Goal: Use online tool/utility: Utilize a website feature to perform a specific function

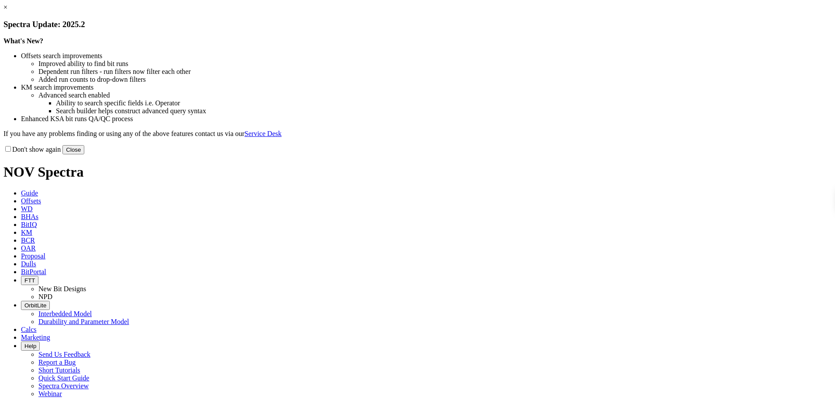
click at [84, 154] on button "Close" at bounding box center [73, 149] width 22 height 9
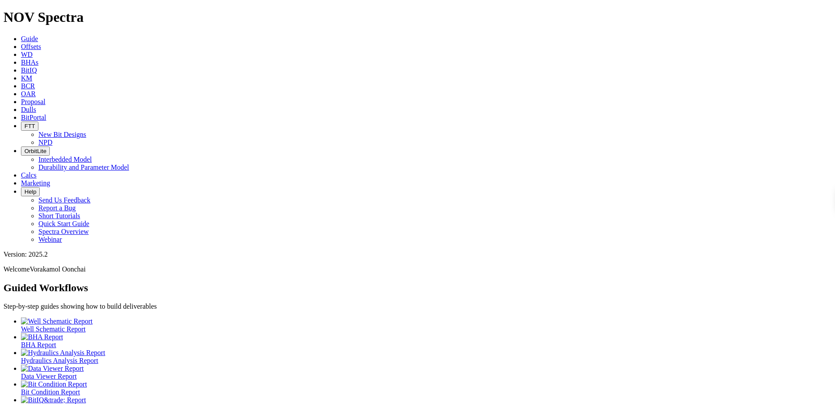
click at [21, 171] on icon at bounding box center [21, 174] width 0 height 7
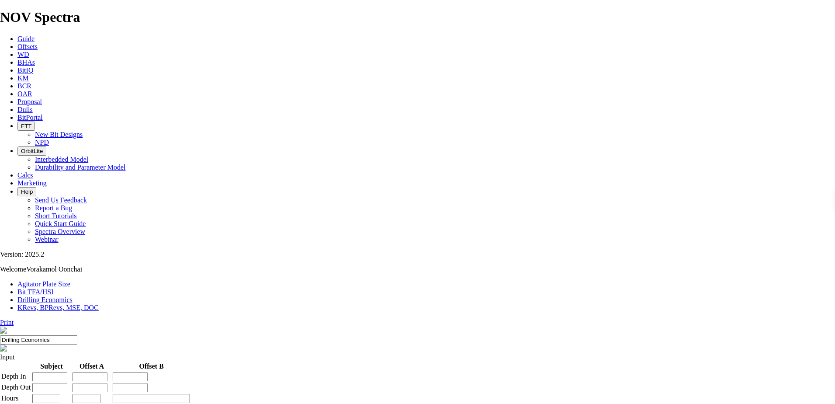
click at [54, 288] on link "Bit TFA/HSI" at bounding box center [35, 291] width 36 height 7
click at [67, 280] on link "Agitator Plate Size" at bounding box center [43, 283] width 53 height 7
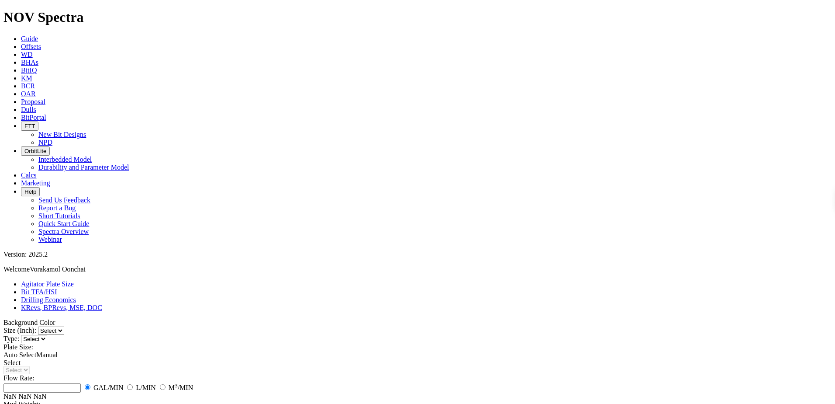
click at [102, 304] on link "KRevs, BPRevs, MSE, DOC" at bounding box center [61, 307] width 81 height 7
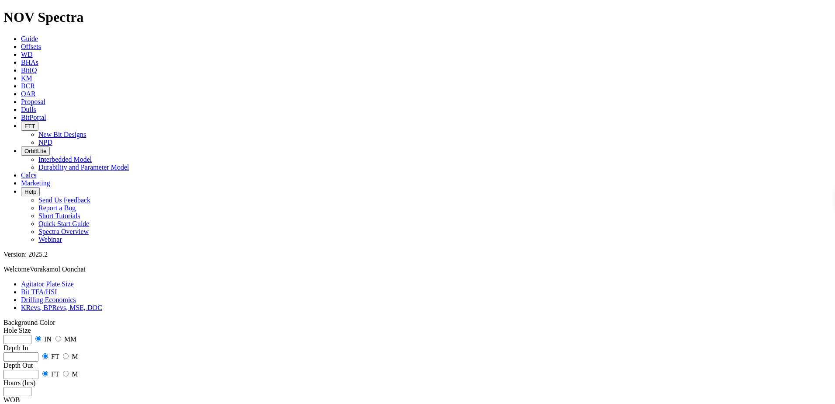
click at [31, 335] on input "number" at bounding box center [17, 339] width 28 height 9
click at [102, 304] on link "KRevs, BPRevs, MSE, DOC" at bounding box center [61, 307] width 81 height 7
click at [31, 335] on input "number" at bounding box center [17, 339] width 28 height 9
type input "12.25"
click at [38, 352] on input "number" at bounding box center [20, 356] width 35 height 9
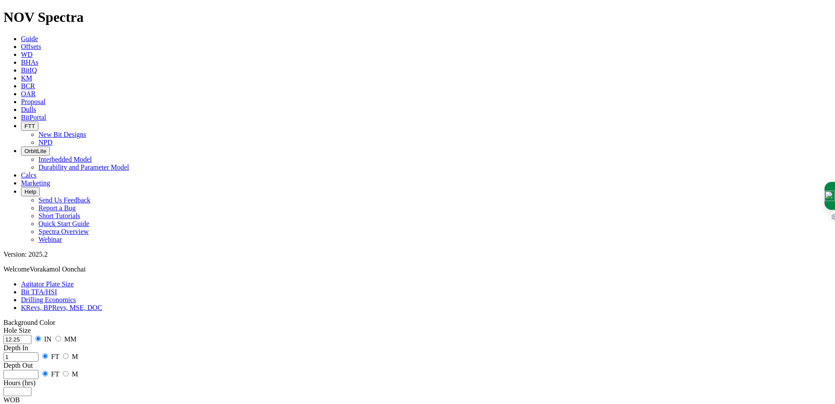
type input "1"
click at [69, 353] on input "radio" at bounding box center [66, 356] width 6 height 6
radio input "true"
radio input "false"
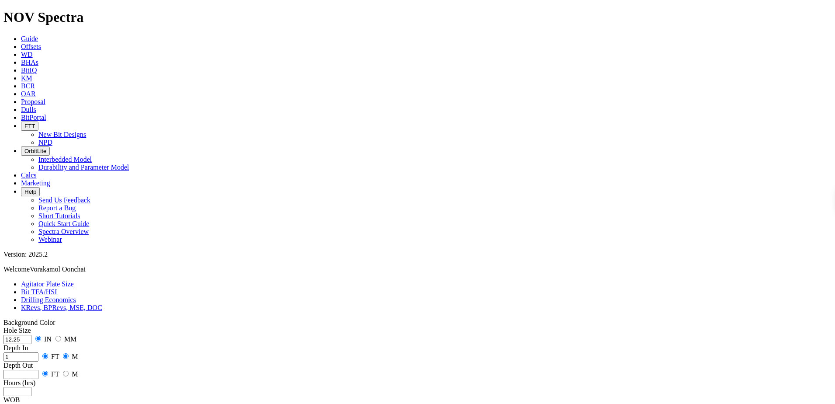
radio input "true"
click at [38, 352] on input "1" at bounding box center [20, 356] width 35 height 9
type input "1500"
click at [38, 370] on input "number" at bounding box center [20, 374] width 35 height 9
type input "2500"
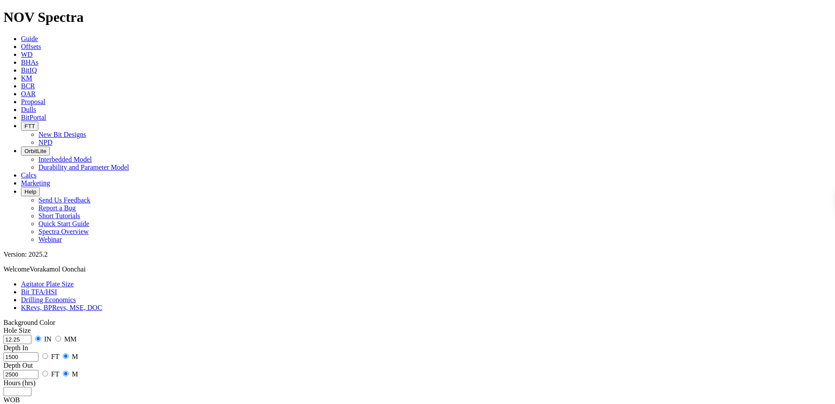
click at [31, 387] on input "number" at bounding box center [17, 391] width 28 height 9
click at [28, 403] on input "number" at bounding box center [15, 408] width 24 height 9
type input "20"
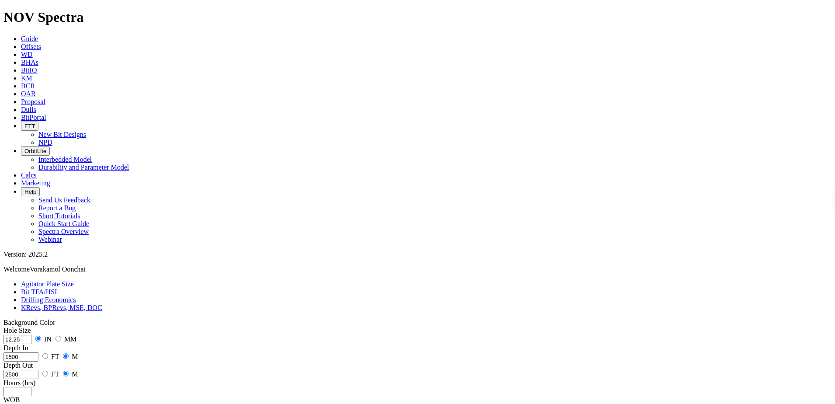
type input "100"
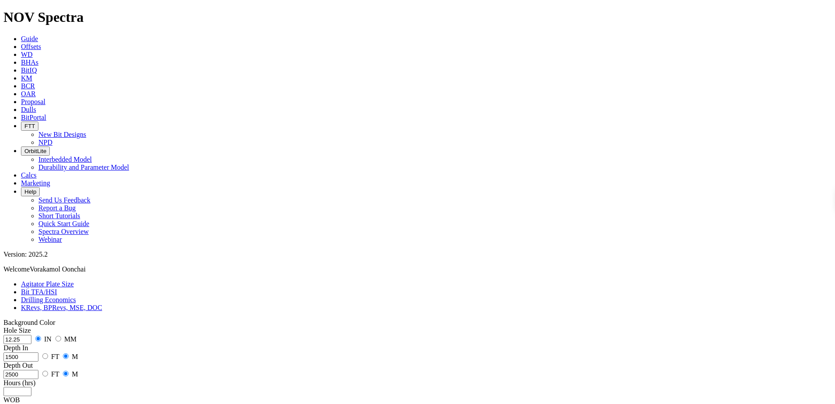
type input "100"
type input "1100"
type input "1"
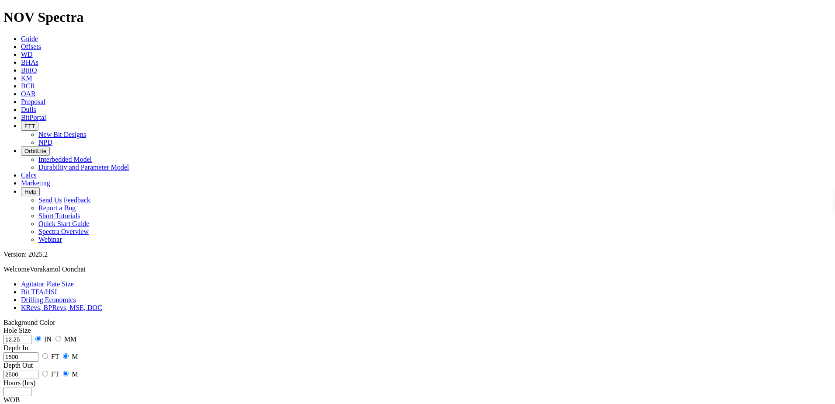
click at [31, 387] on input "number" at bounding box center [17, 391] width 28 height 9
type input "2"
drag, startPoint x: 81, startPoint y: 163, endPoint x: 38, endPoint y: 176, distance: 44.8
click at [38, 326] on div "Hole Size 12.25 IN MM Depth In [DATE] FT M Depth Out 2500 FT M Hours (hrs) 2 WO…" at bounding box center [417, 404] width 828 height 157
drag, startPoint x: 47, startPoint y: 173, endPoint x: 31, endPoint y: 173, distance: 15.3
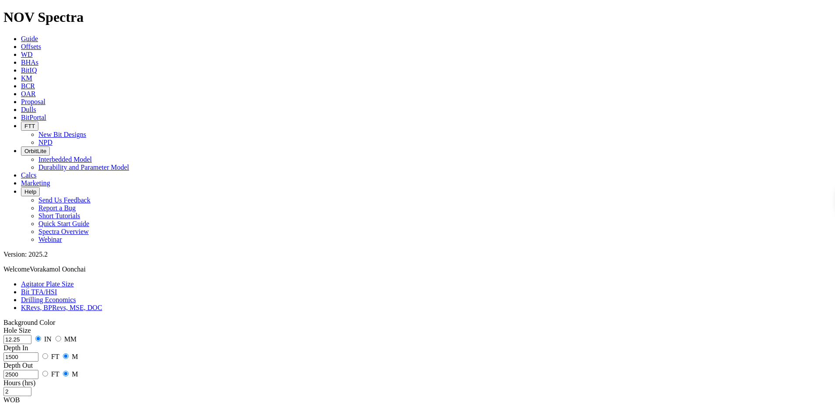
click at [31, 326] on div "Hole Size 12.25 IN MM Depth In [DATE] FT M Depth Out 2500 FT M Hours (hrs) 2 WO…" at bounding box center [417, 404] width 828 height 157
click at [76, 296] on link "Drilling Economics" at bounding box center [48, 299] width 55 height 7
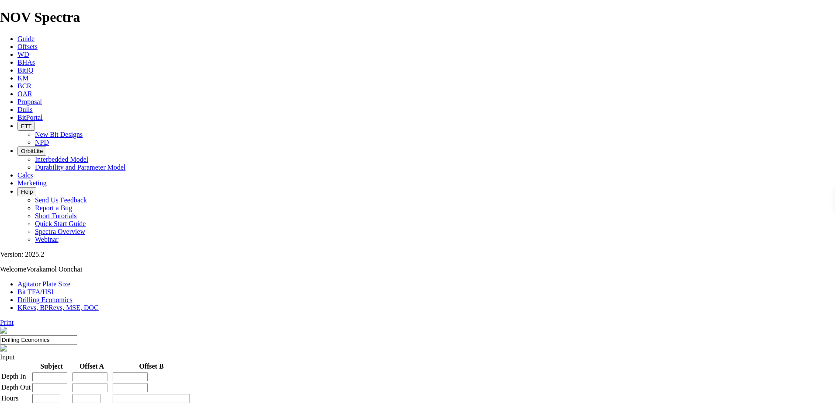
click at [99, 304] on link "KRevs, BPRevs, MSE, DOC" at bounding box center [57, 307] width 81 height 7
